Goal: Transaction & Acquisition: Book appointment/travel/reservation

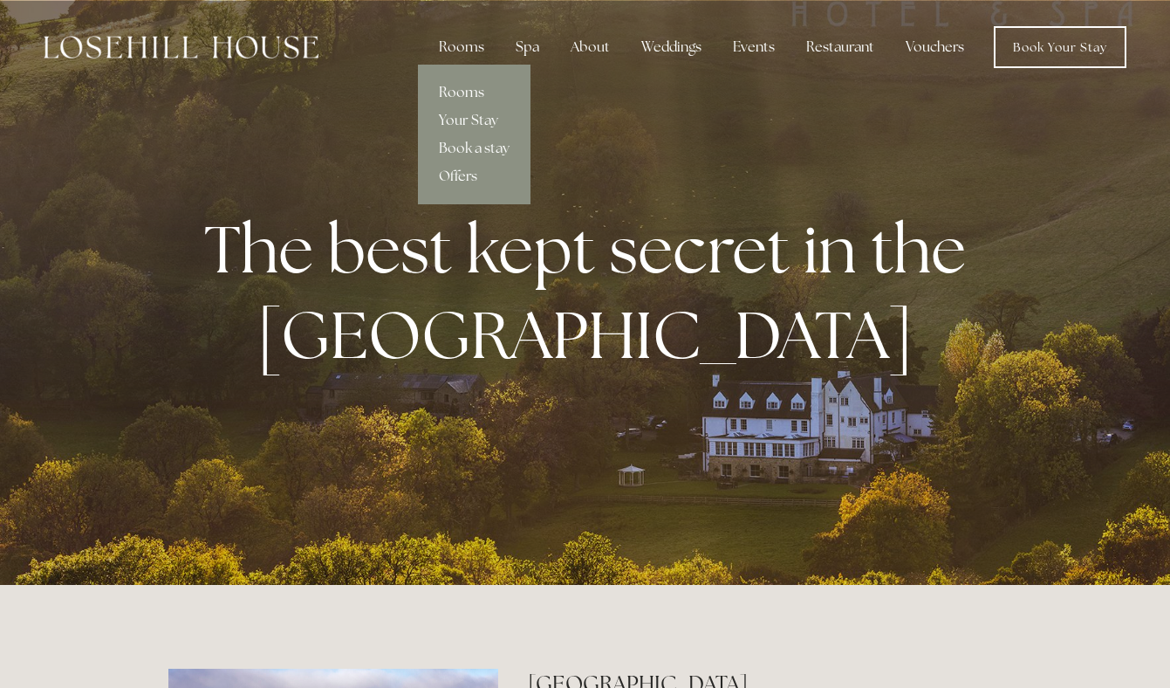
click at [472, 90] on link "Rooms" at bounding box center [474, 93] width 113 height 28
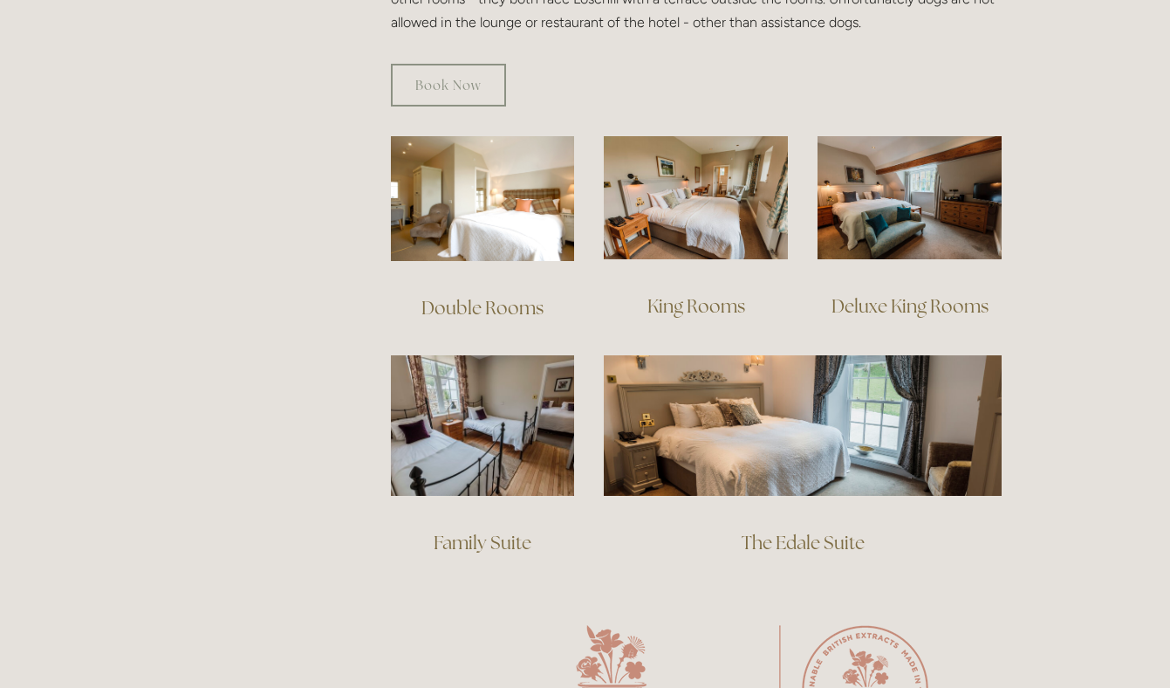
scroll to position [1216, 0]
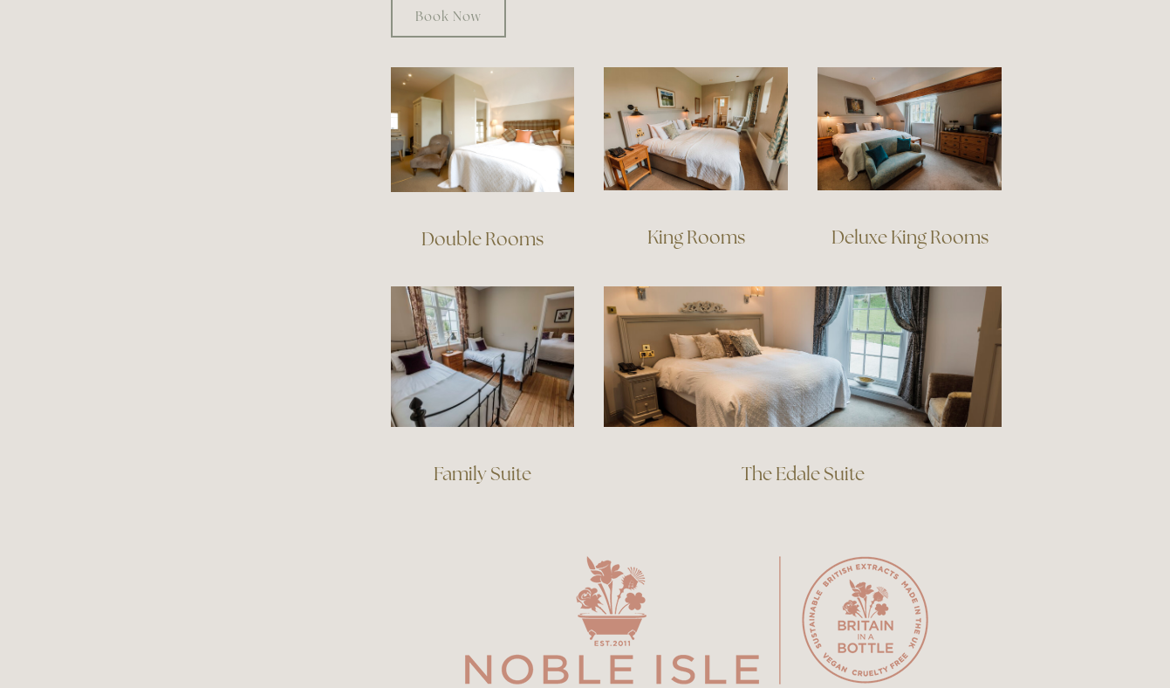
click at [484, 227] on link "Double Rooms" at bounding box center [483, 239] width 122 height 24
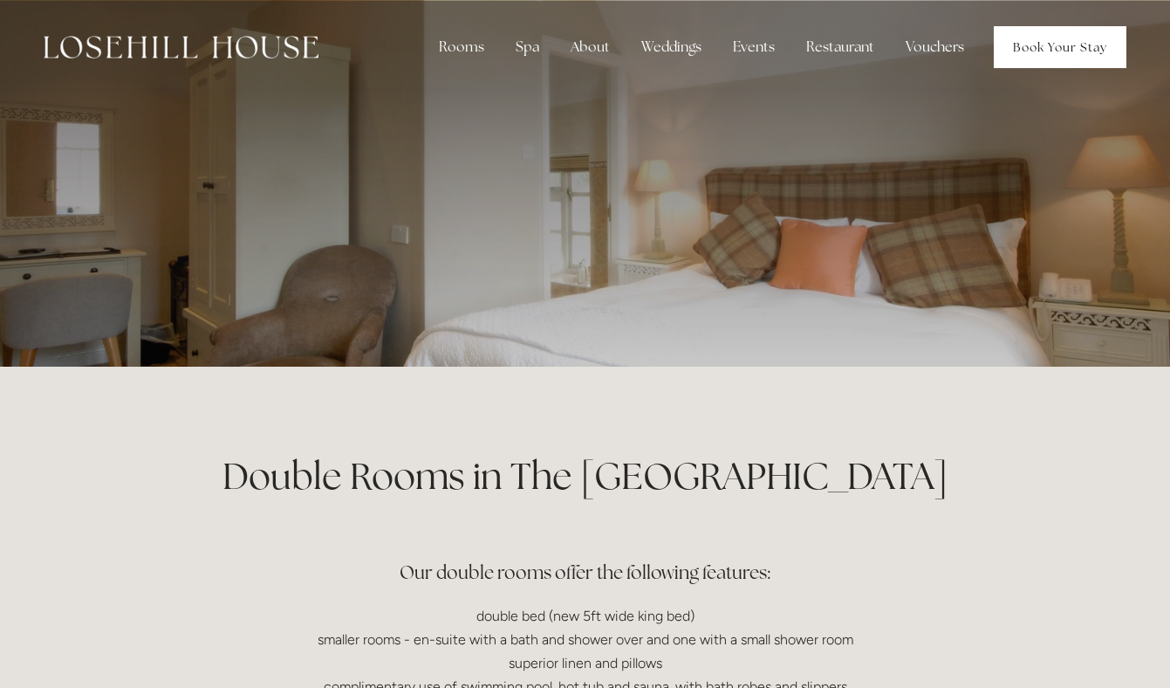
click at [1059, 51] on link "Book Your Stay" at bounding box center [1060, 47] width 133 height 42
